Goal: Information Seeking & Learning: Learn about a topic

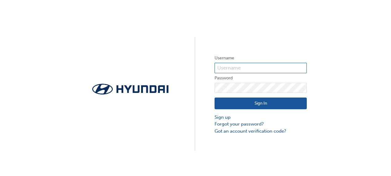
click at [254, 68] on input "text" at bounding box center [261, 68] width 92 height 10
type input "10000440"
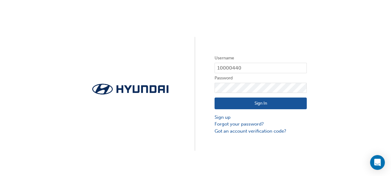
click at [268, 103] on button "Sign In" at bounding box center [261, 104] width 92 height 12
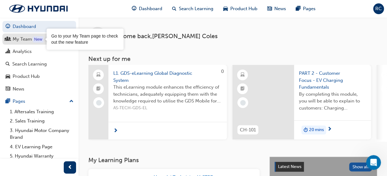
click at [38, 42] on div "New" at bounding box center [38, 39] width 10 height 6
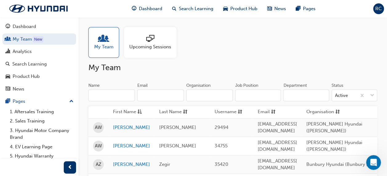
click at [153, 44] on span "Upcoming Sessions" at bounding box center [150, 46] width 42 height 7
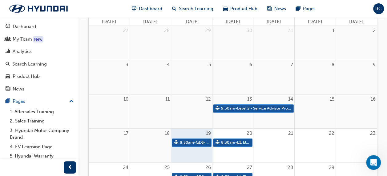
scroll to position [122, 0]
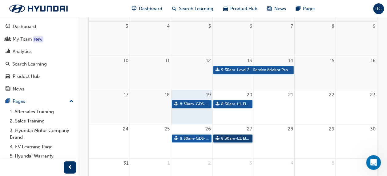
click at [235, 137] on link "8:30am - L1. Electrical Fundamentals" at bounding box center [233, 138] width 40 height 8
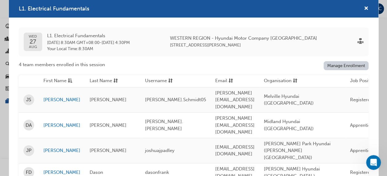
click at [329, 66] on link "Manage Enrollment" at bounding box center [345, 65] width 45 height 9
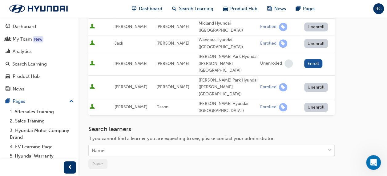
scroll to position [162, 0]
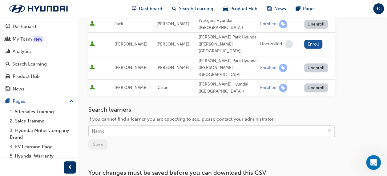
click at [199, 126] on div "Name" at bounding box center [207, 131] width 236 height 11
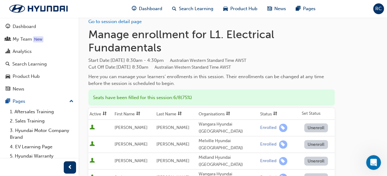
scroll to position [0, 0]
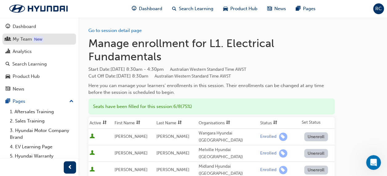
type input "tso"
click at [43, 41] on div "New" at bounding box center [38, 39] width 10 height 6
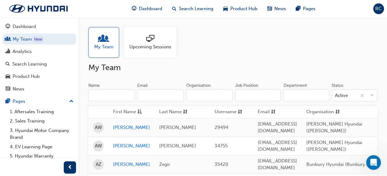
scroll to position [27, 0]
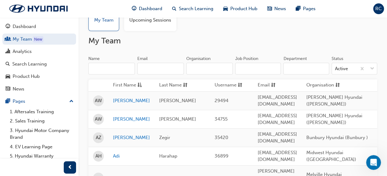
click at [213, 70] on input "Organisation" at bounding box center [209, 69] width 46 height 12
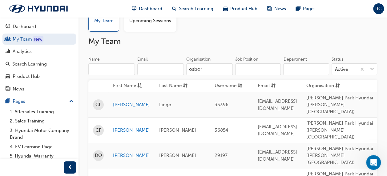
scroll to position [50, 0]
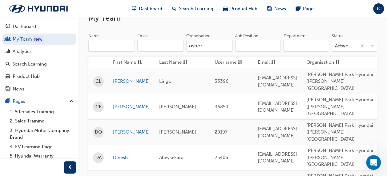
type input "osbor"
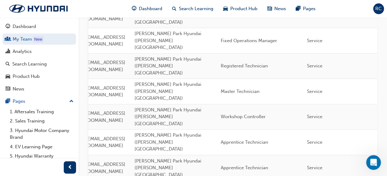
scroll to position [0, 174]
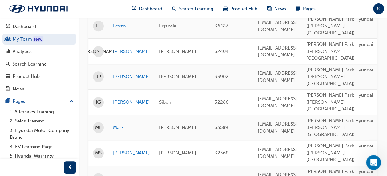
scroll to position [190, 0]
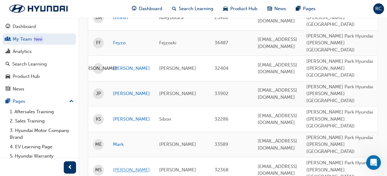
click at [119, 166] on link "[PERSON_NAME]" at bounding box center [131, 169] width 37 height 7
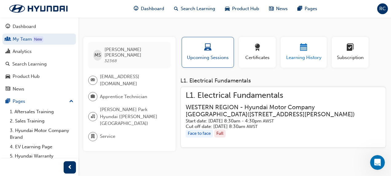
click at [313, 62] on button "Learning History" at bounding box center [304, 52] width 46 height 31
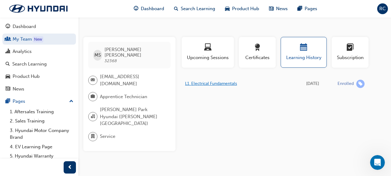
click at [225, 84] on link "L1. Electrical Fundamentals" at bounding box center [211, 83] width 52 height 5
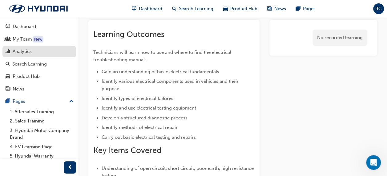
click at [35, 54] on div "Analytics" at bounding box center [39, 52] width 67 height 8
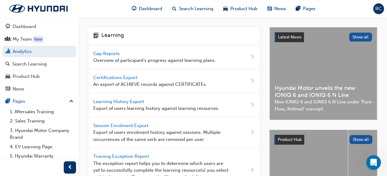
click at [114, 53] on span "Gap Reports" at bounding box center [107, 54] width 28 height 6
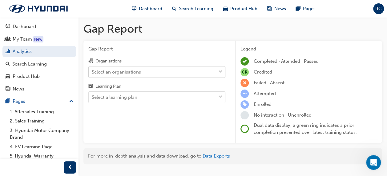
click at [189, 71] on div "Select an organisations" at bounding box center [152, 71] width 127 height 11
click at [92, 71] on input "Organisations Select an organisations" at bounding box center [92, 71] width 1 height 5
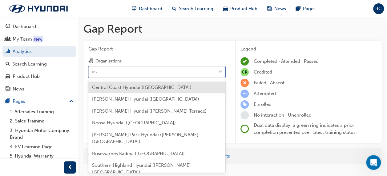
type input "osb"
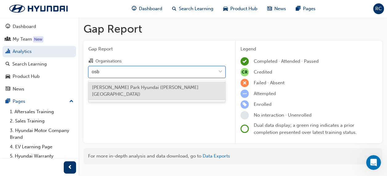
click at [140, 88] on span "[PERSON_NAME] Park Hyundai ([PERSON_NAME][GEOGRAPHIC_DATA])" at bounding box center [145, 91] width 106 height 13
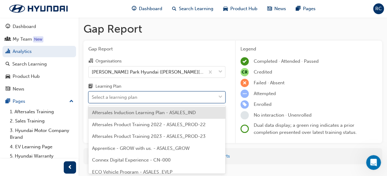
click at [135, 96] on body "Your version of Internet Explorer is outdated and not supported. Please upgrade…" at bounding box center [193, 88] width 387 height 176
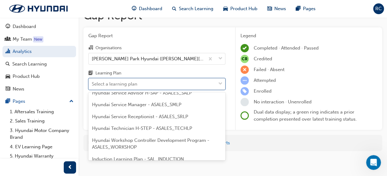
scroll to position [222, 0]
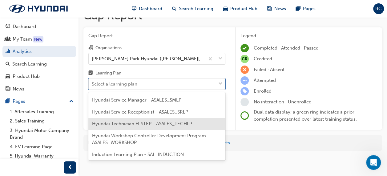
click at [182, 125] on span "Hyundai Technician H-STEP - ASALES_TECHLP" at bounding box center [142, 124] width 100 height 6
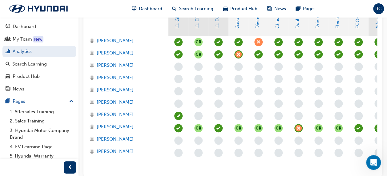
scroll to position [13, 0]
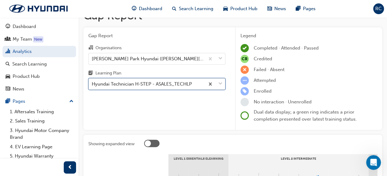
click at [220, 84] on div "Gap Report Organisations [PERSON_NAME][GEOGRAPHIC_DATA] Hyundai ([PERSON_NAME][…" at bounding box center [156, 78] width 147 height 103
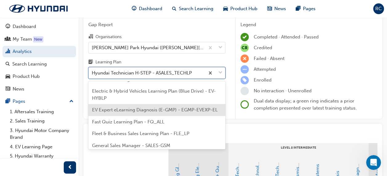
scroll to position [70, 0]
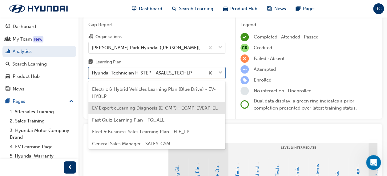
click at [141, 109] on span "EV Expert eLearning Diagnosis (E-GMP) - EGMP-EVEXP-EL" at bounding box center [155, 108] width 126 height 6
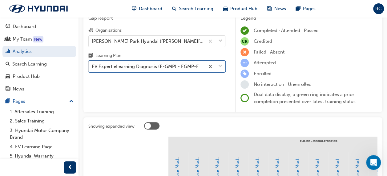
scroll to position [26, 0]
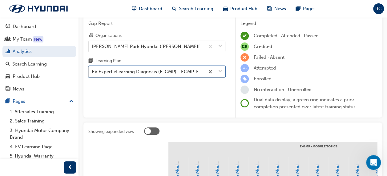
click at [221, 70] on span "down-icon" at bounding box center [220, 72] width 4 height 8
click at [92, 70] on input "Learning Plan option EV Expert eLearning Diagnosis (E-GMP) - EGMP-EVEXP-EL, sel…" at bounding box center [92, 71] width 1 height 5
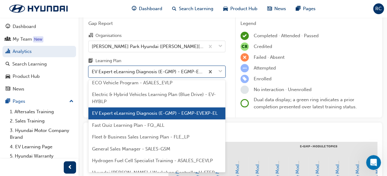
scroll to position [59, 0]
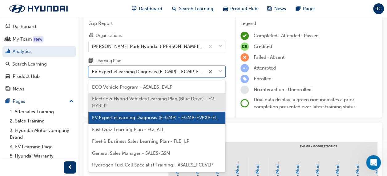
click at [172, 102] on div "Electric & Hybrid Vehicles Learning Plan (Blue Drive) - EV-HYBLP" at bounding box center [156, 102] width 137 height 19
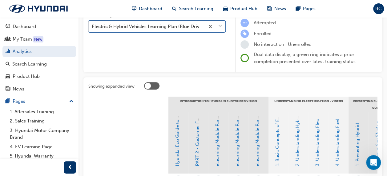
scroll to position [45, 0]
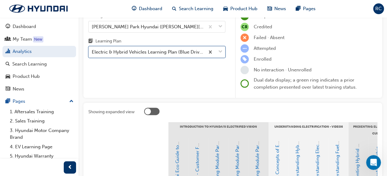
click at [222, 46] on div "Learning Plan" at bounding box center [156, 42] width 137 height 9
click at [92, 49] on input "Learning Plan option Electric & Hybrid Vehicles Learning Plan (Blue Drive) - EV…" at bounding box center [92, 51] width 1 height 5
click at [222, 49] on span "down-icon" at bounding box center [220, 52] width 4 height 8
click at [92, 49] on input "Learning Plan option Electric & Hybrid Vehicles Learning Plan (Blue Drive) - EV…" at bounding box center [92, 51] width 1 height 5
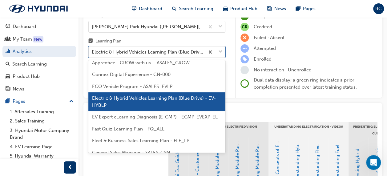
scroll to position [46, 0]
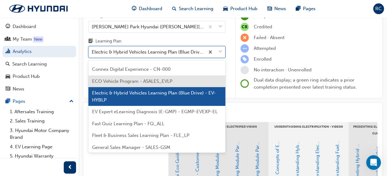
click at [166, 84] on div "ECO Vehicle Program - ASALES_EVLP" at bounding box center [156, 81] width 137 height 12
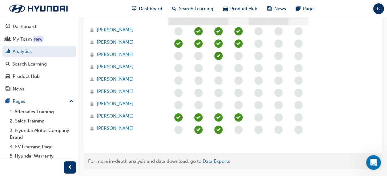
scroll to position [221, 0]
